Goal: Task Accomplishment & Management: Manage account settings

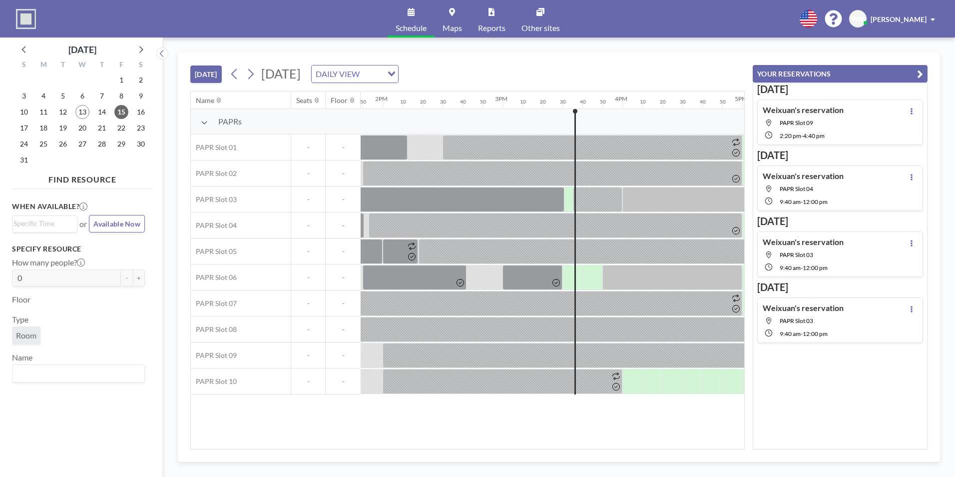
scroll to position [0, 1658]
click at [250, 75] on icon at bounding box center [250, 73] width 9 height 15
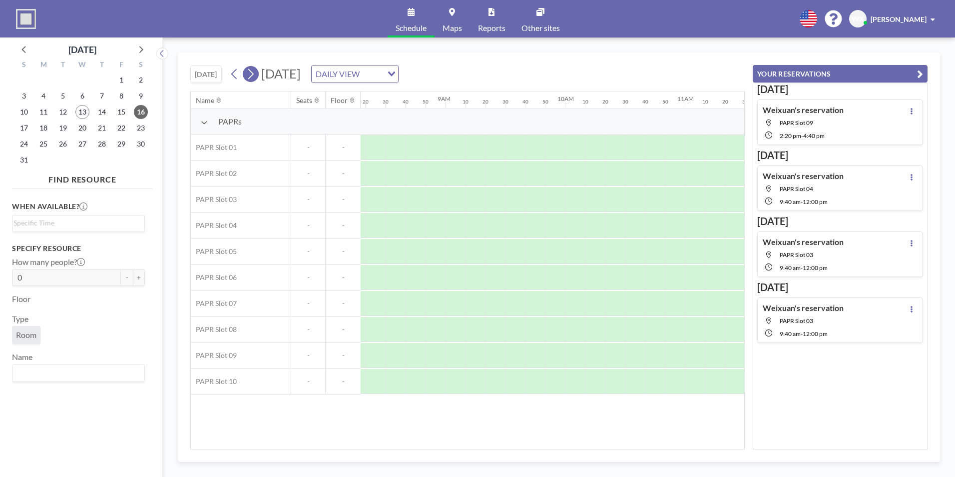
scroll to position [0, 999]
click at [248, 78] on icon at bounding box center [250, 73] width 9 height 15
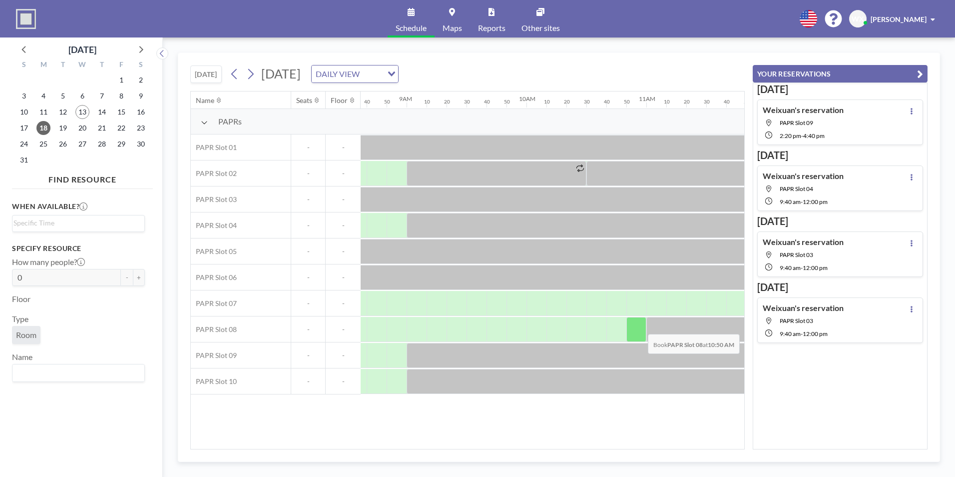
scroll to position [0, 1033]
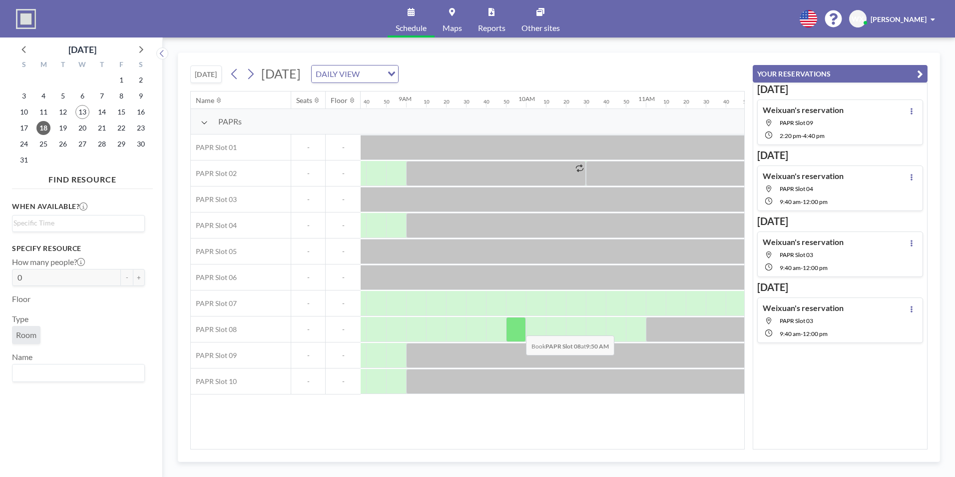
click at [518, 328] on div at bounding box center [516, 329] width 20 height 25
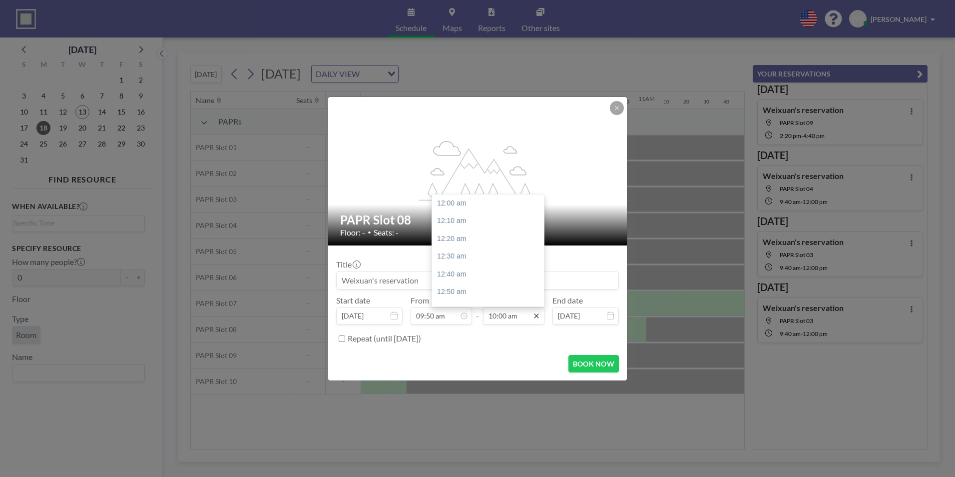
scroll to position [1067, 0]
click at [457, 254] on div "10:30 am" at bounding box center [490, 256] width 117 height 18
type input "10:30 am"
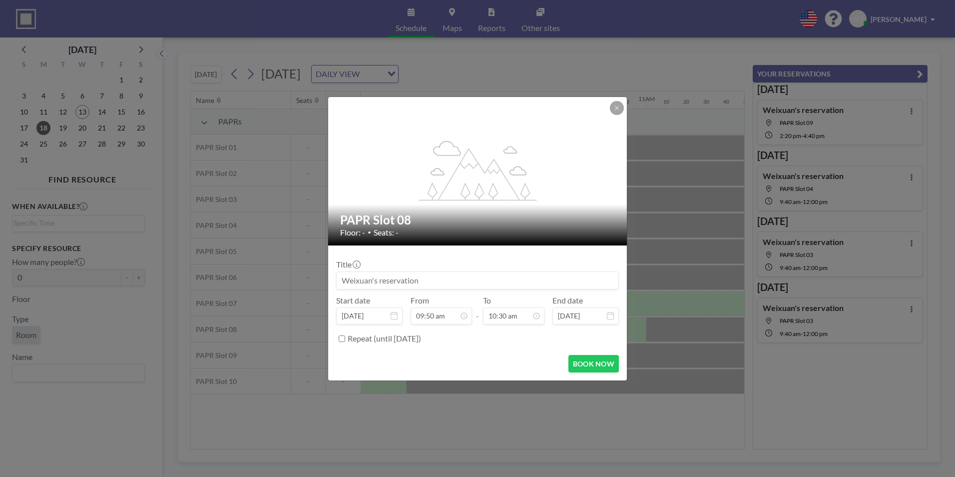
scroll to position [1049, 0]
click at [590, 362] on button "BOOK NOW" at bounding box center [593, 363] width 50 height 17
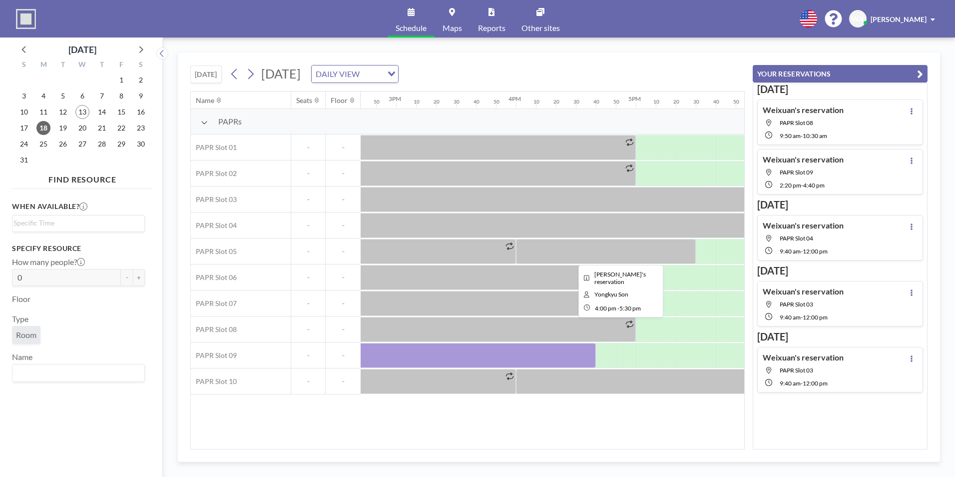
scroll to position [0, 1771]
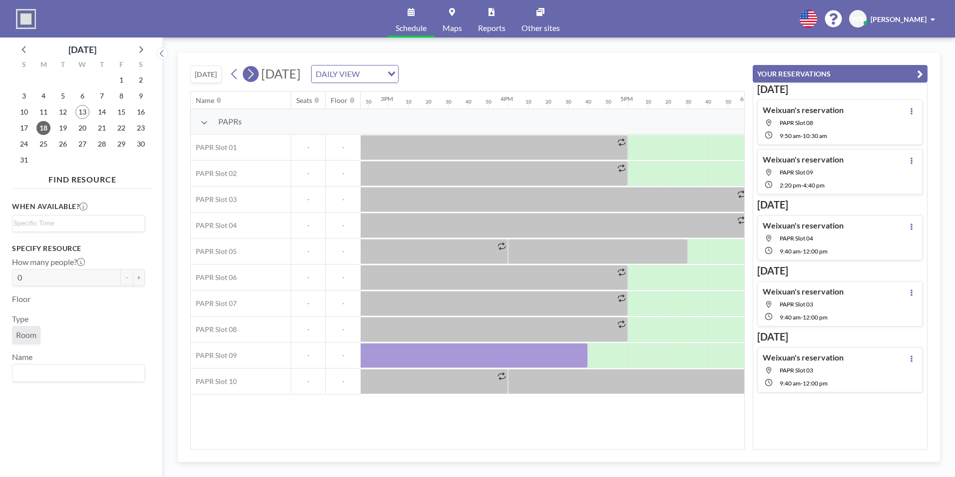
click at [255, 77] on icon at bounding box center [250, 73] width 9 height 15
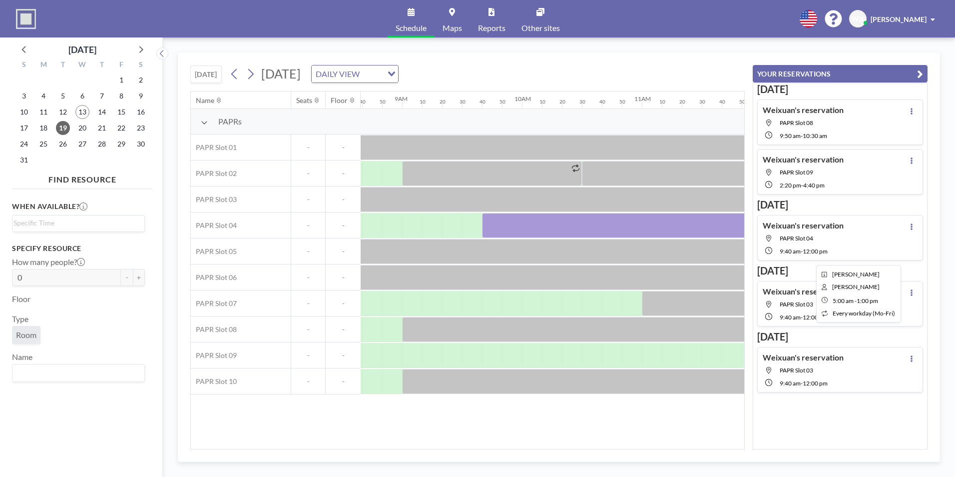
scroll to position [0, 1038]
click at [234, 72] on icon at bounding box center [234, 73] width 9 height 15
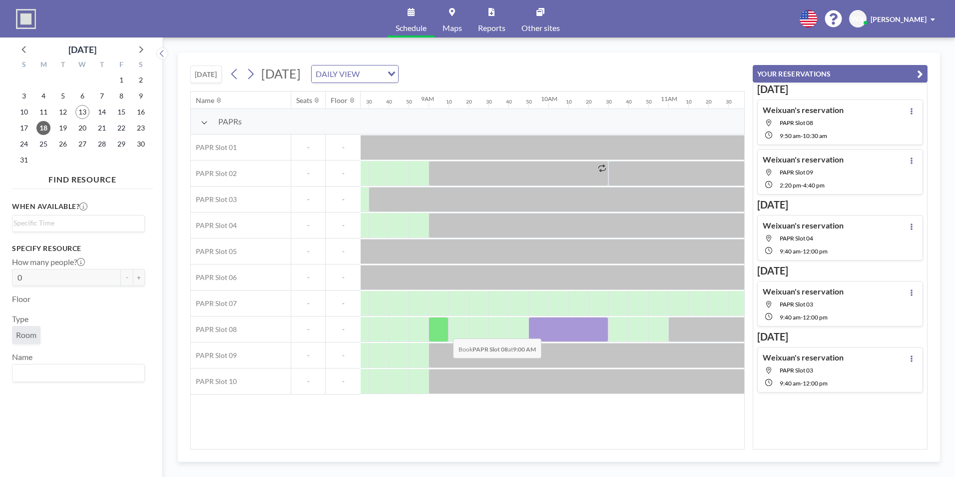
scroll to position [0, 1016]
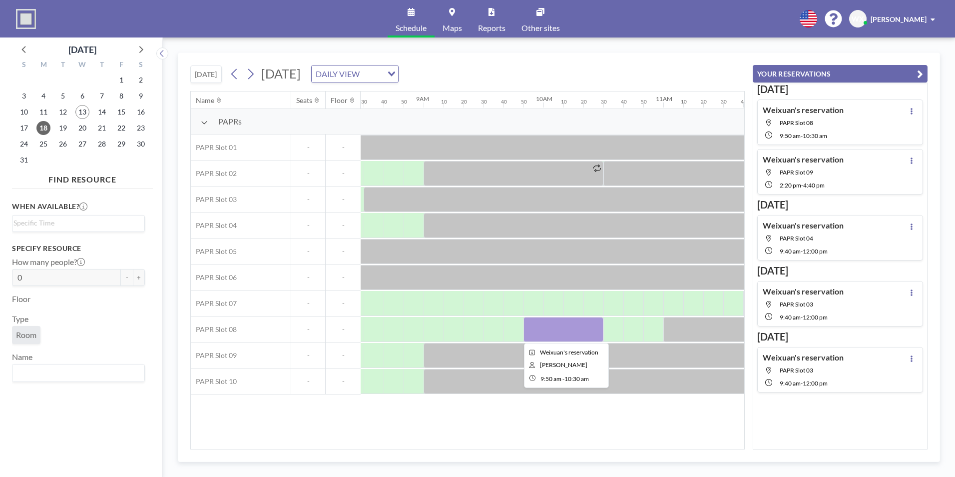
drag, startPoint x: 560, startPoint y: 328, endPoint x: 535, endPoint y: 65, distance: 264.4
click at [540, 60] on div "[DATE] [DATE] DAILY VIEW Loading..." at bounding box center [467, 72] width 554 height 38
click at [560, 333] on div at bounding box center [563, 329] width 80 height 25
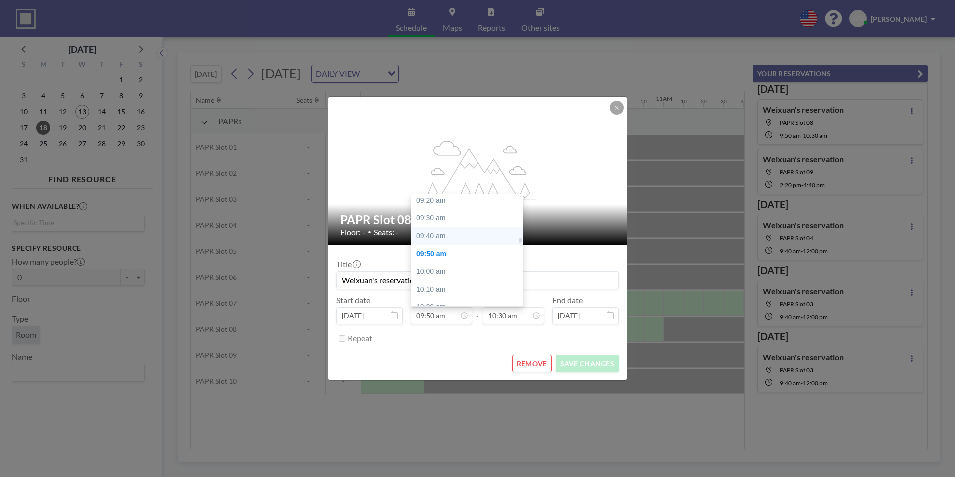
scroll to position [997, 0]
click at [437, 237] on div "09:40 am" at bounding box center [469, 237] width 117 height 18
type input "09:40 am"
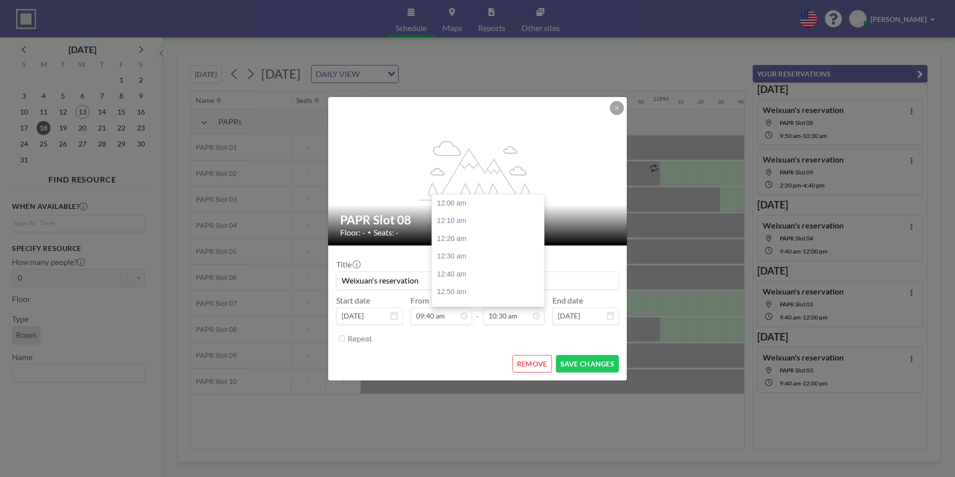
scroll to position [1120, 0]
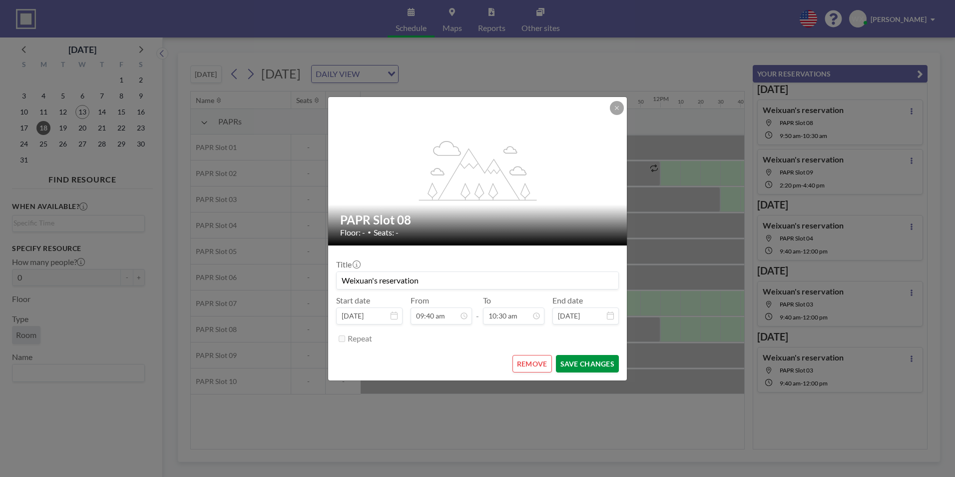
click at [563, 364] on button "SAVE CHANGES" at bounding box center [587, 363] width 63 height 17
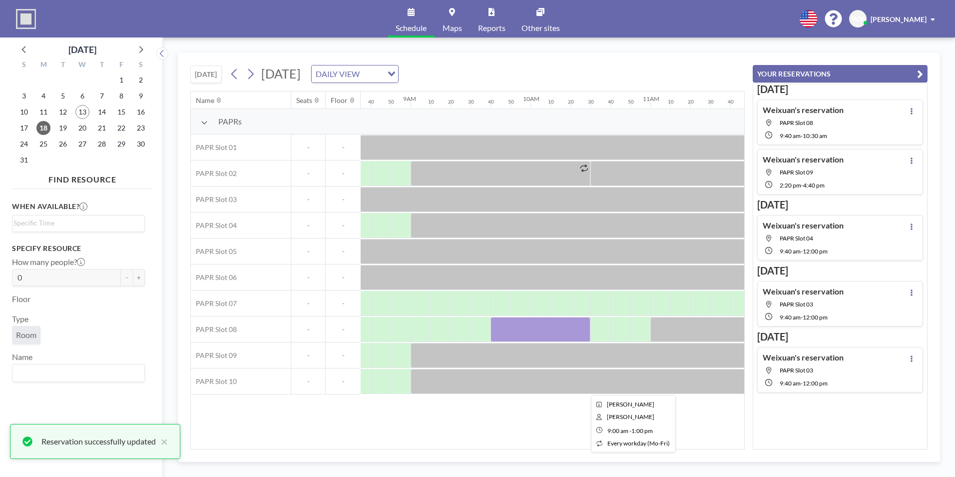
scroll to position [0, 1028]
